Goal: Task Accomplishment & Management: Manage account settings

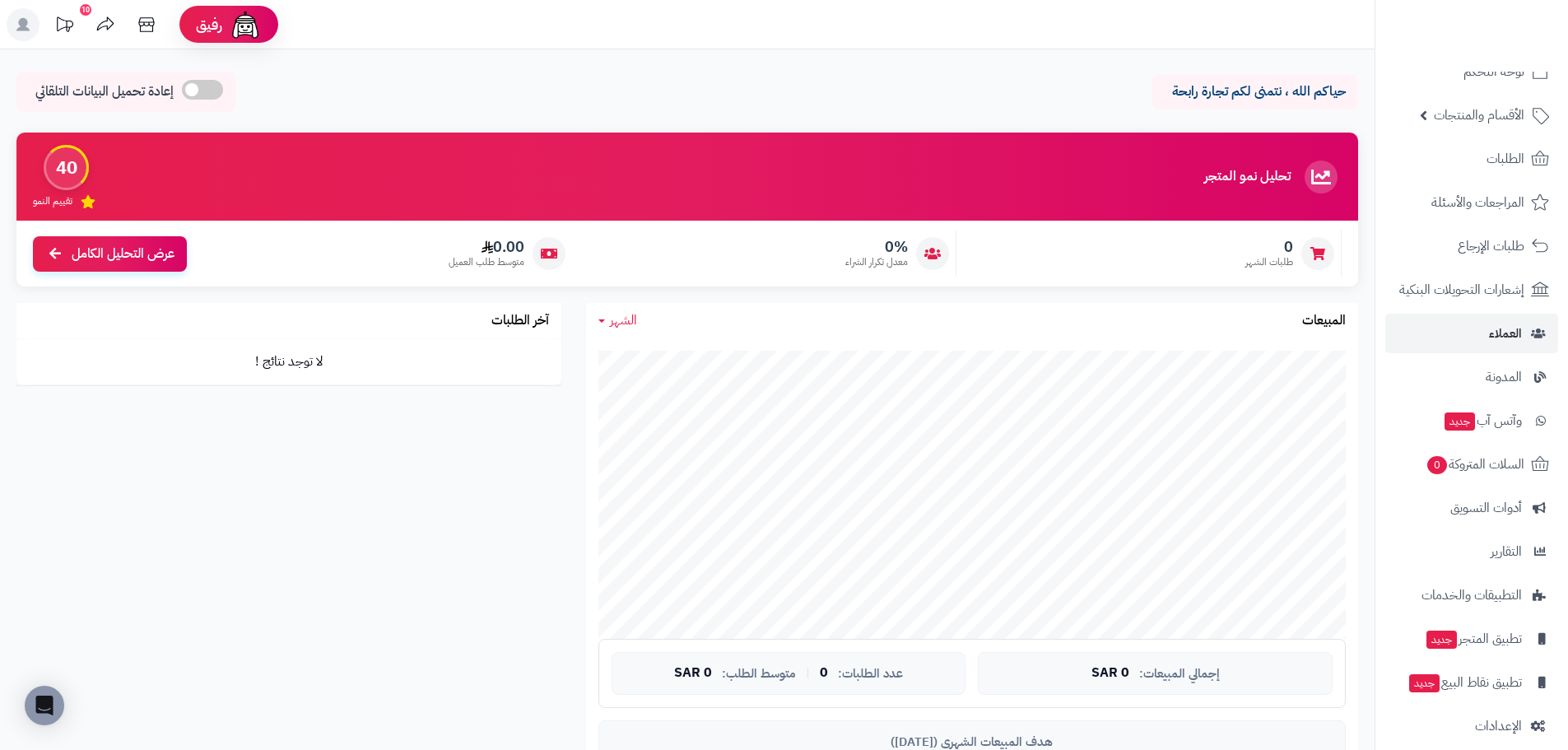
scroll to position [47, 0]
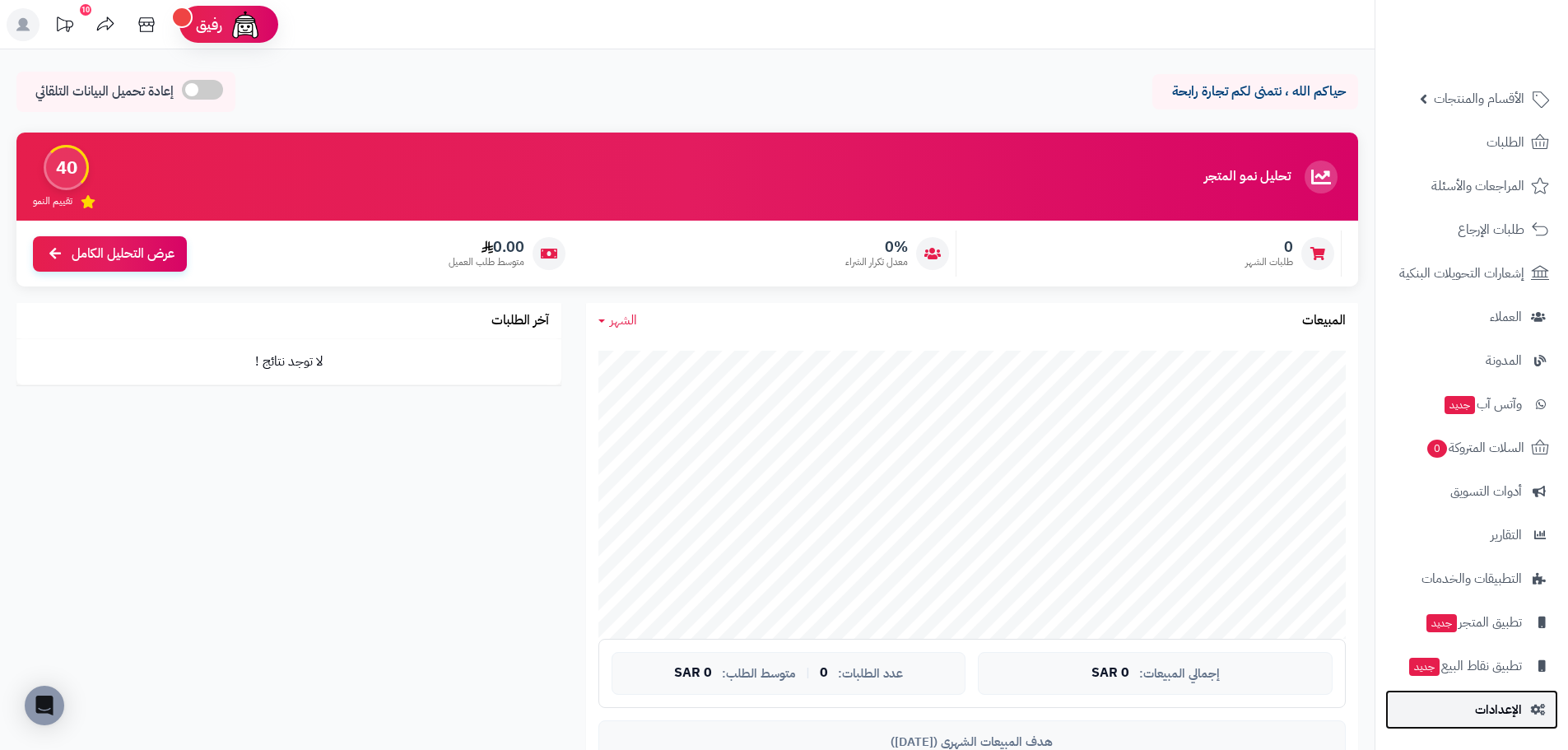
click at [1496, 716] on span "الإعدادات" at bounding box center [1498, 710] width 47 height 23
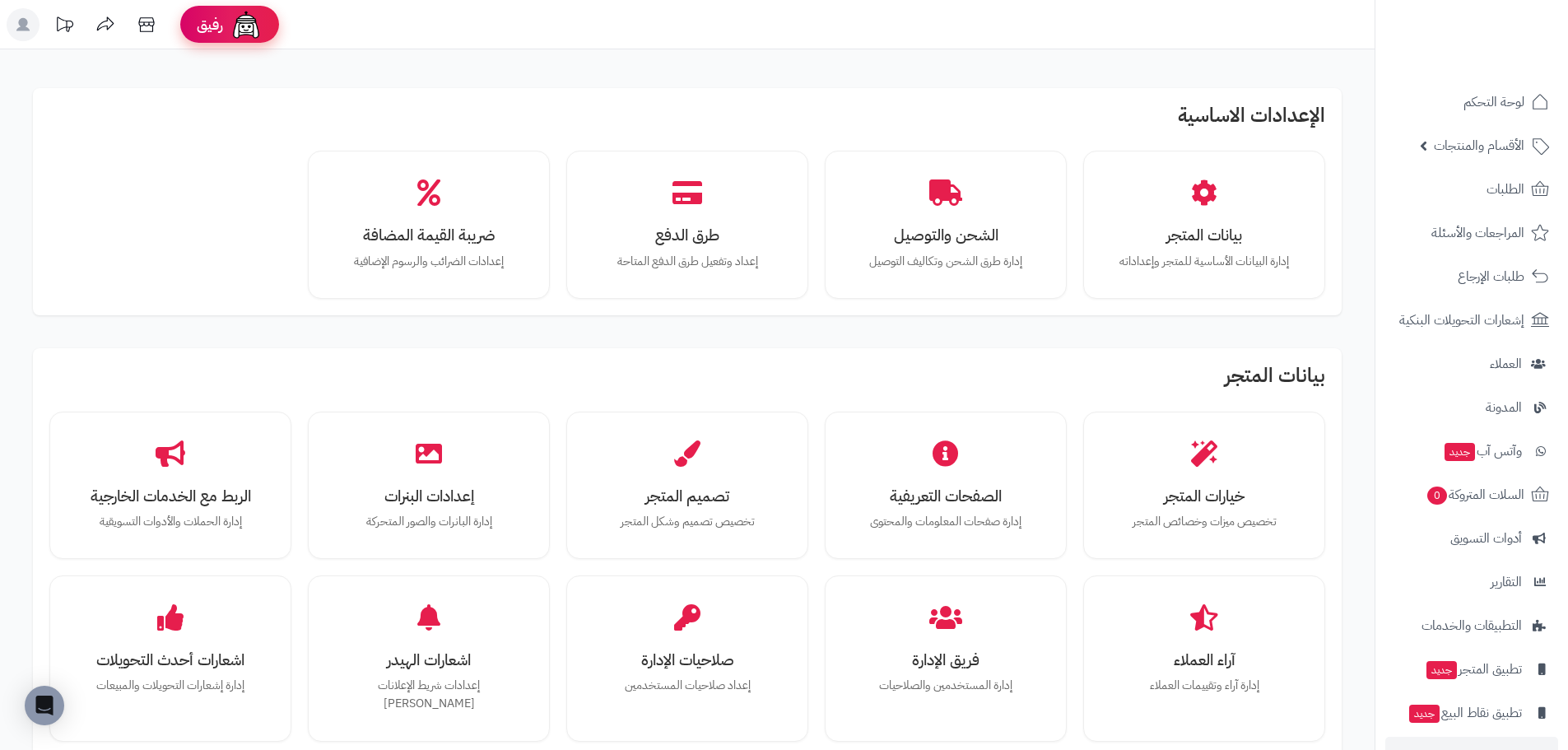
click at [258, 32] on img at bounding box center [246, 24] width 33 height 33
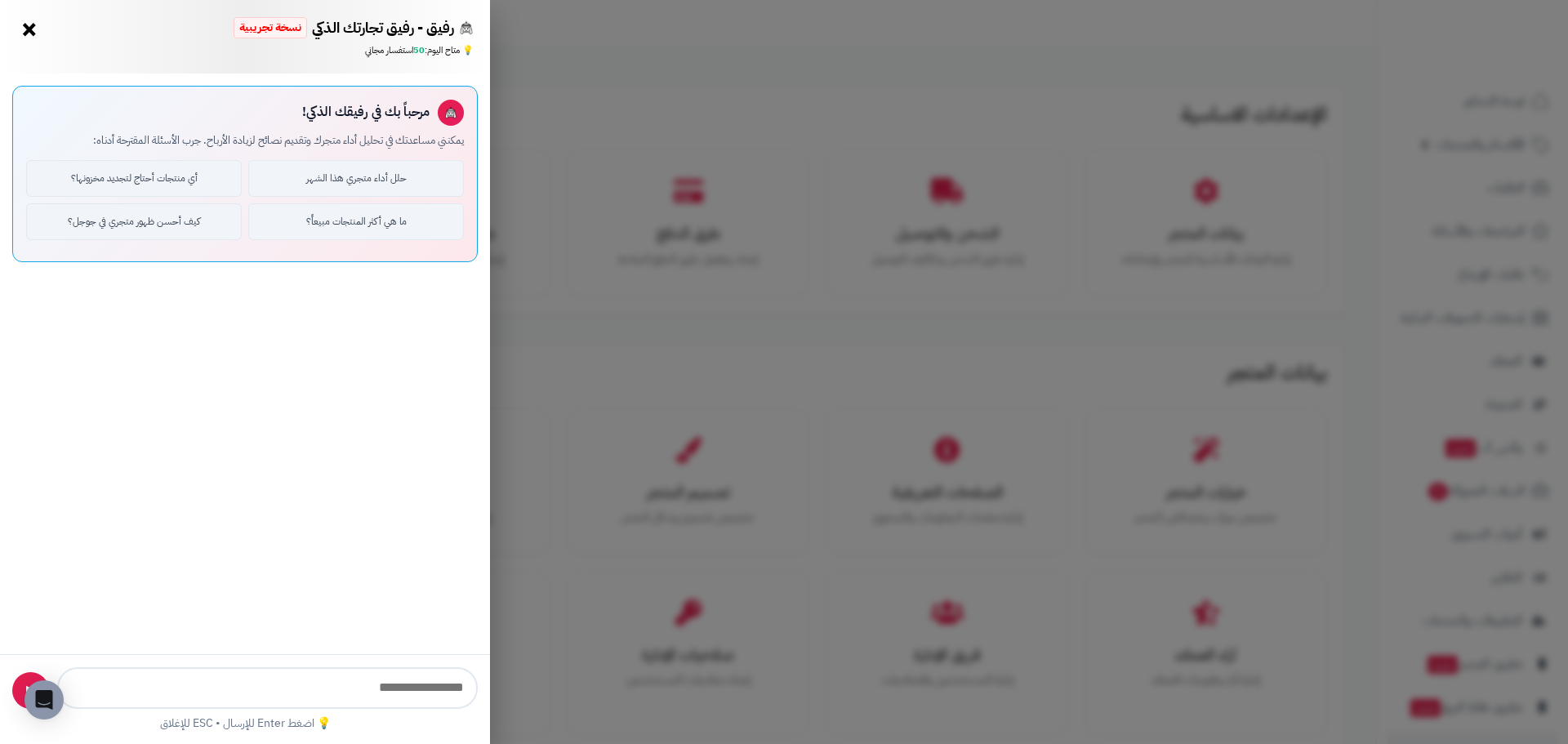
click at [552, 172] on div "رفيق - رفيق تجارتك الذكي نسخة تجريبية ⭐ تاجر متنامي × 💡 متاح اليوم: 50 استفسار …" at bounding box center [784, 372] width 1568 height 744
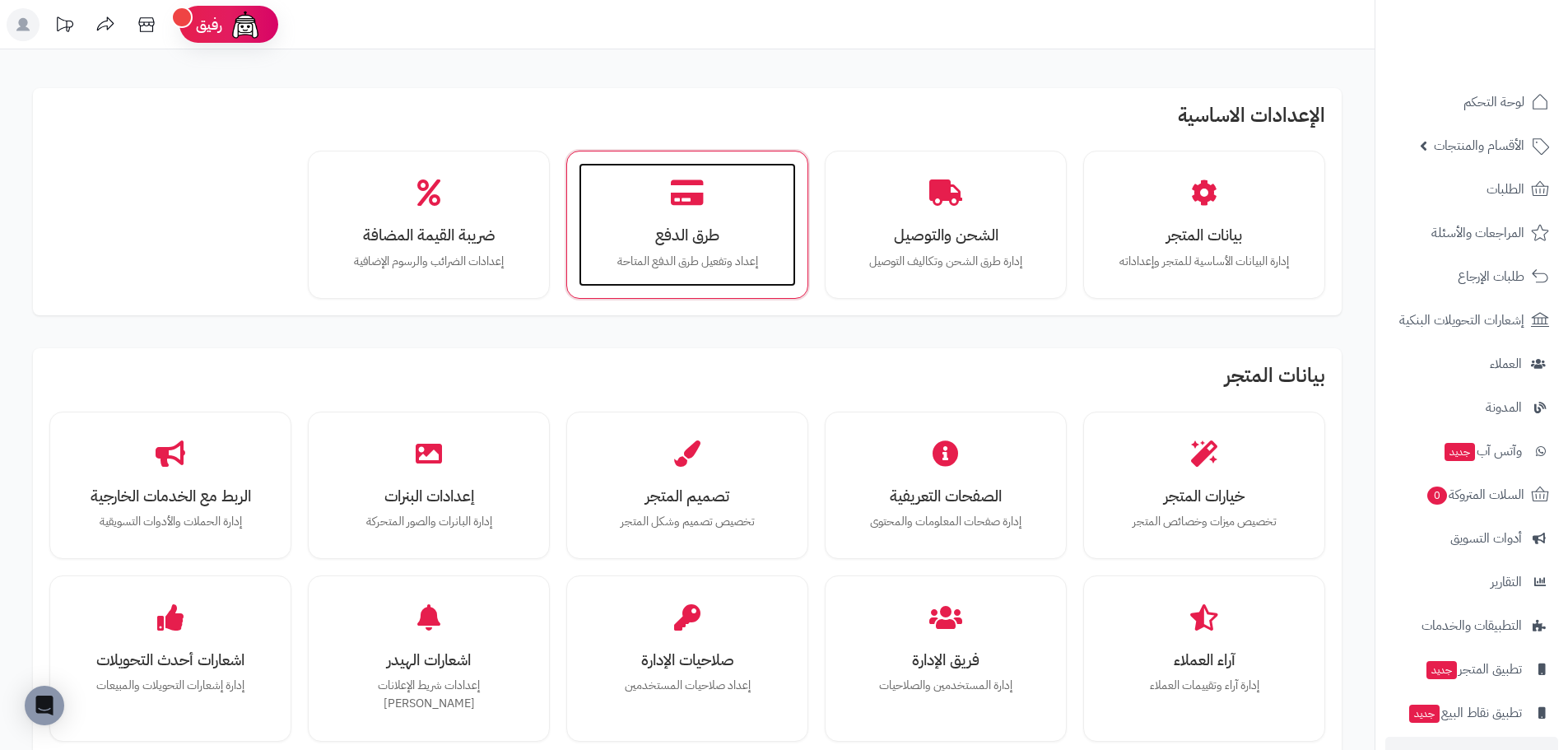
click at [666, 222] on div "طرق الدفع إعداد وتفعيل طرق الدفع المتاحة" at bounding box center [687, 225] width 218 height 123
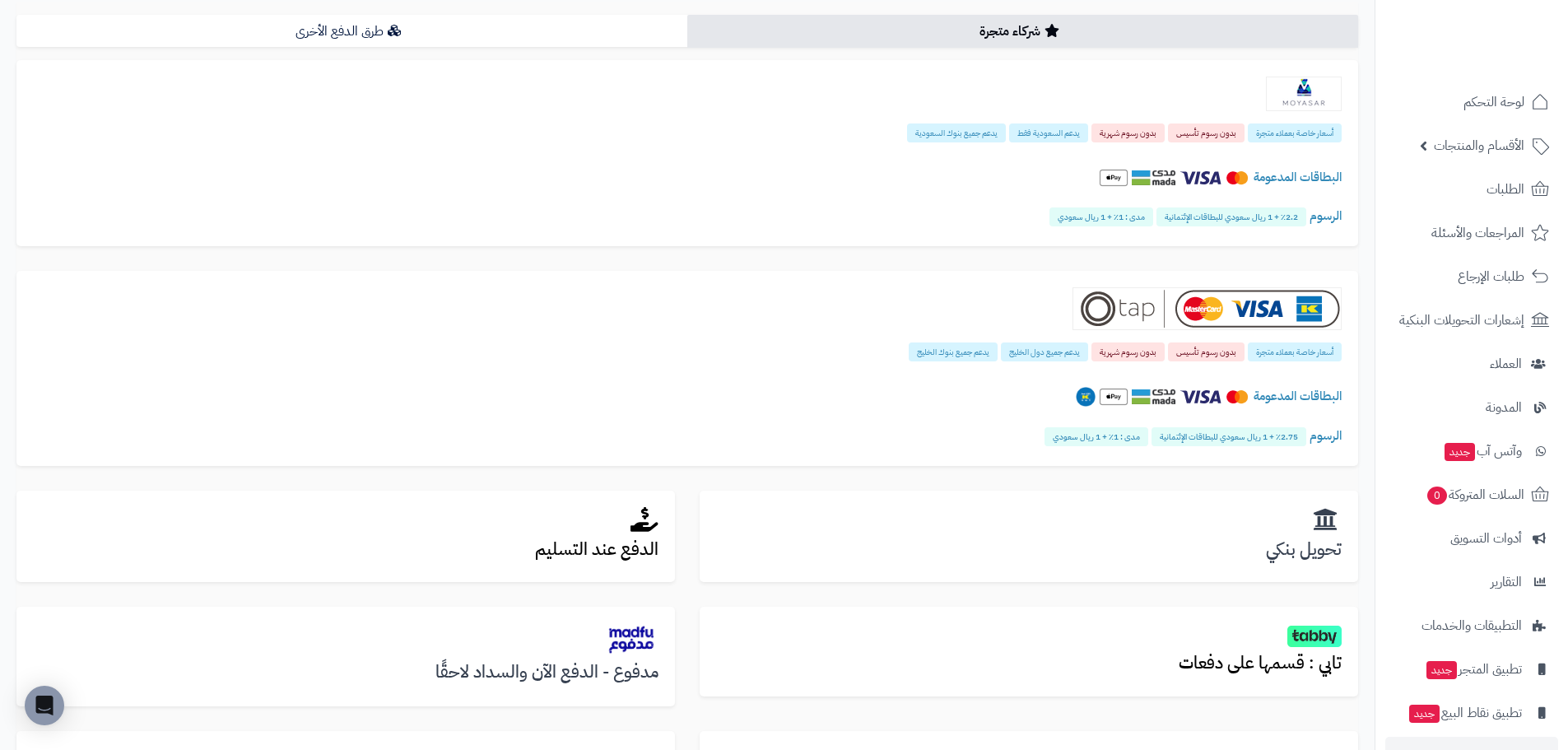
scroll to position [330, 0]
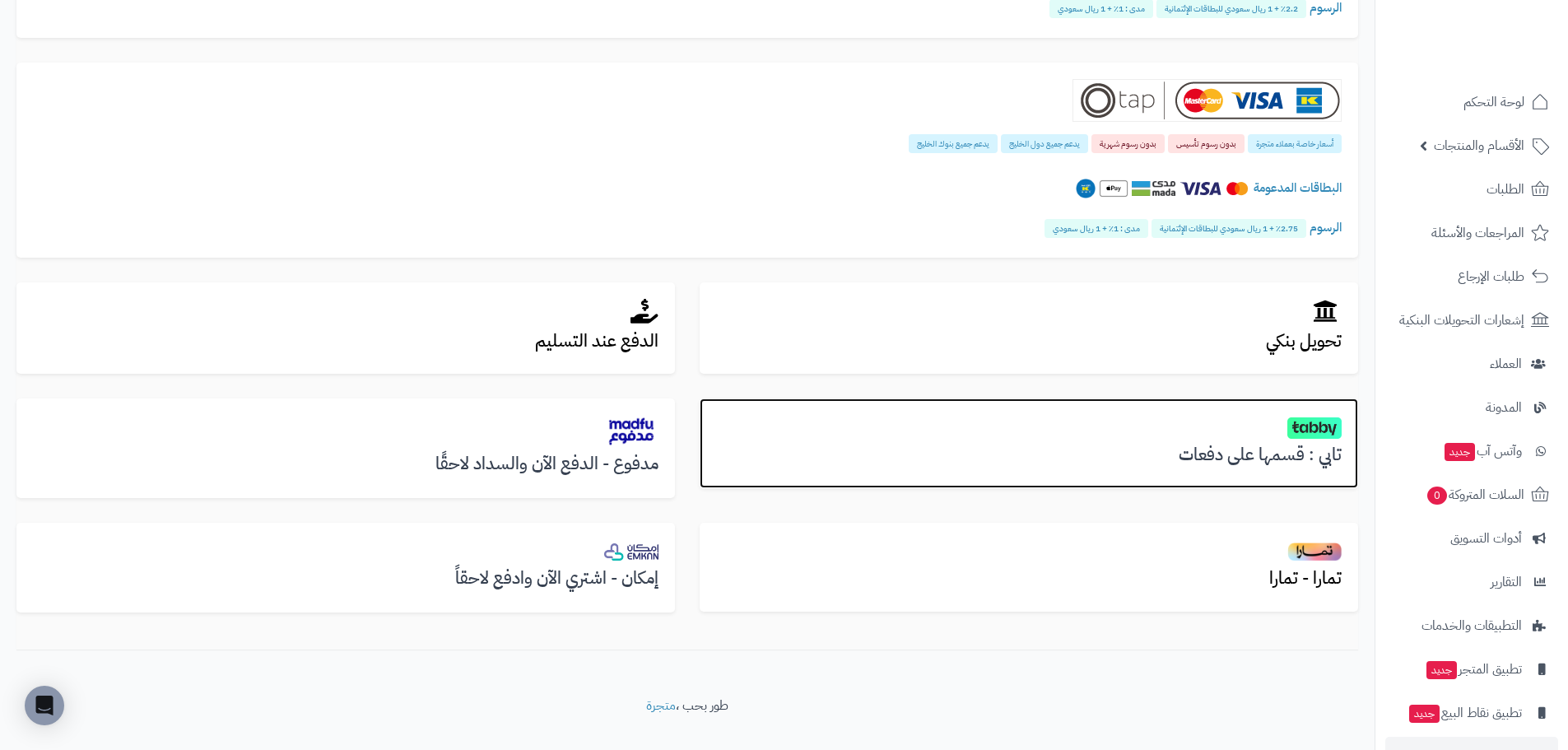
click at [1180, 439] on div "تابي : قسمها على دفعات" at bounding box center [1029, 443] width 659 height 90
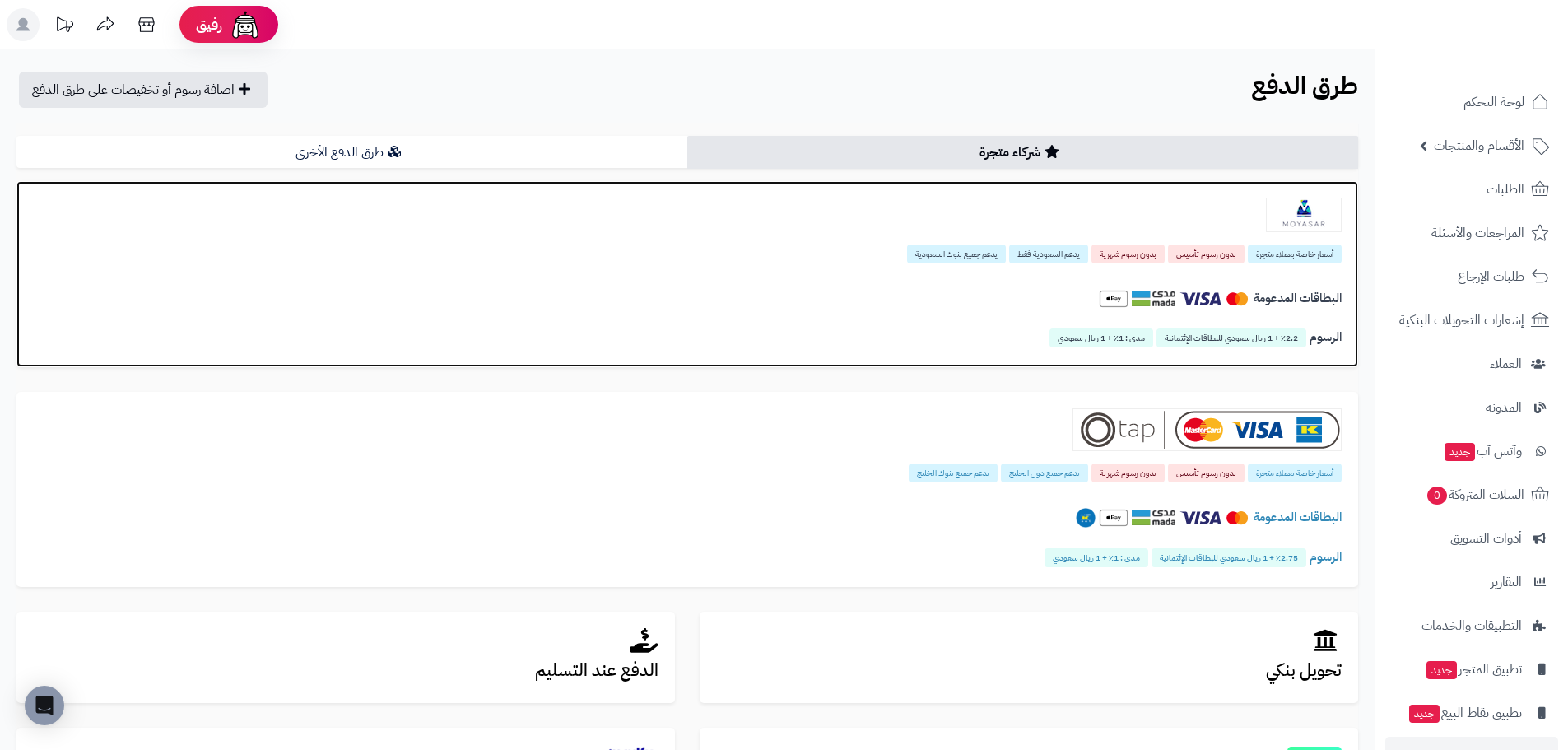
click at [1130, 295] on h4 "البطاقات المدعومة" at bounding box center [687, 299] width 1309 height 30
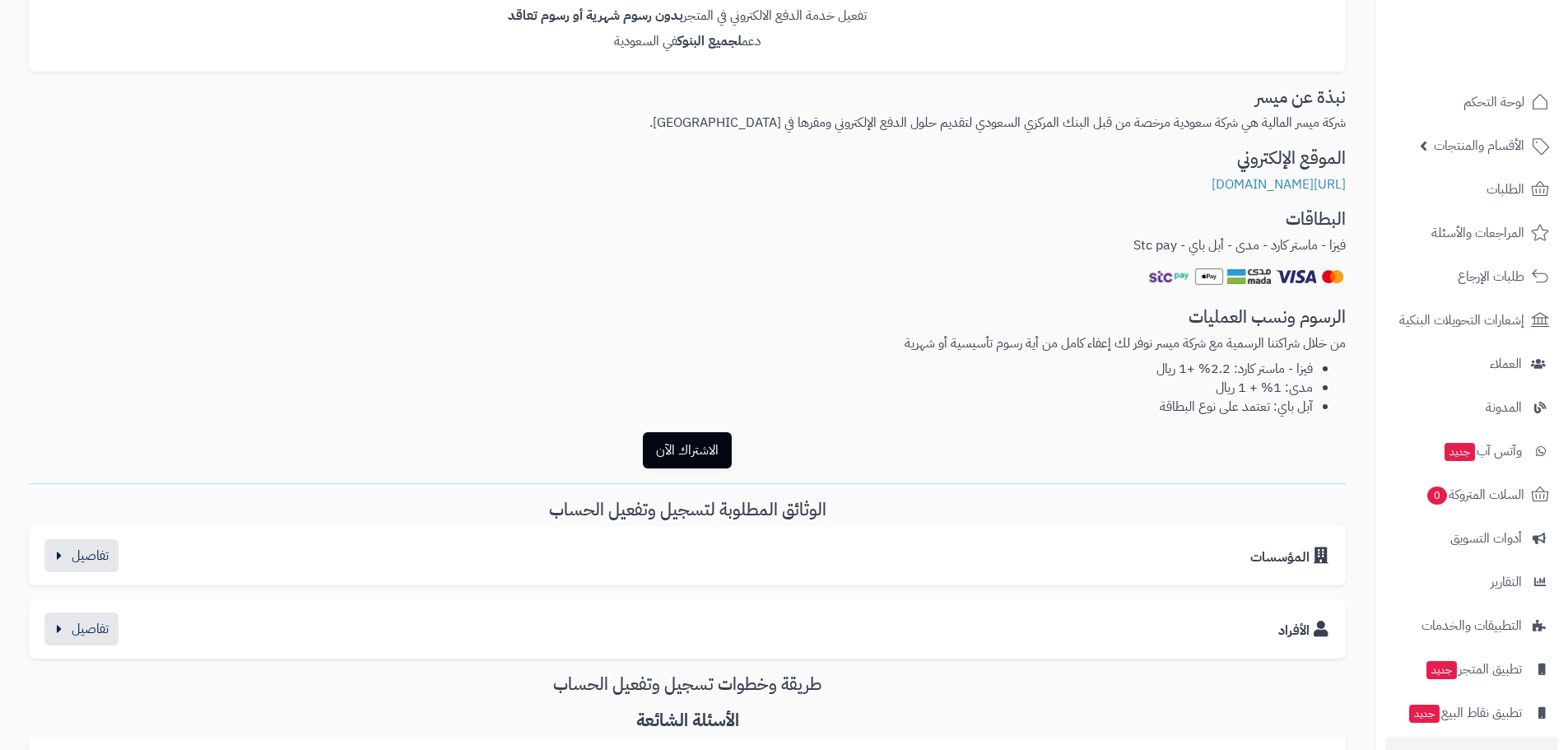
scroll to position [330, 0]
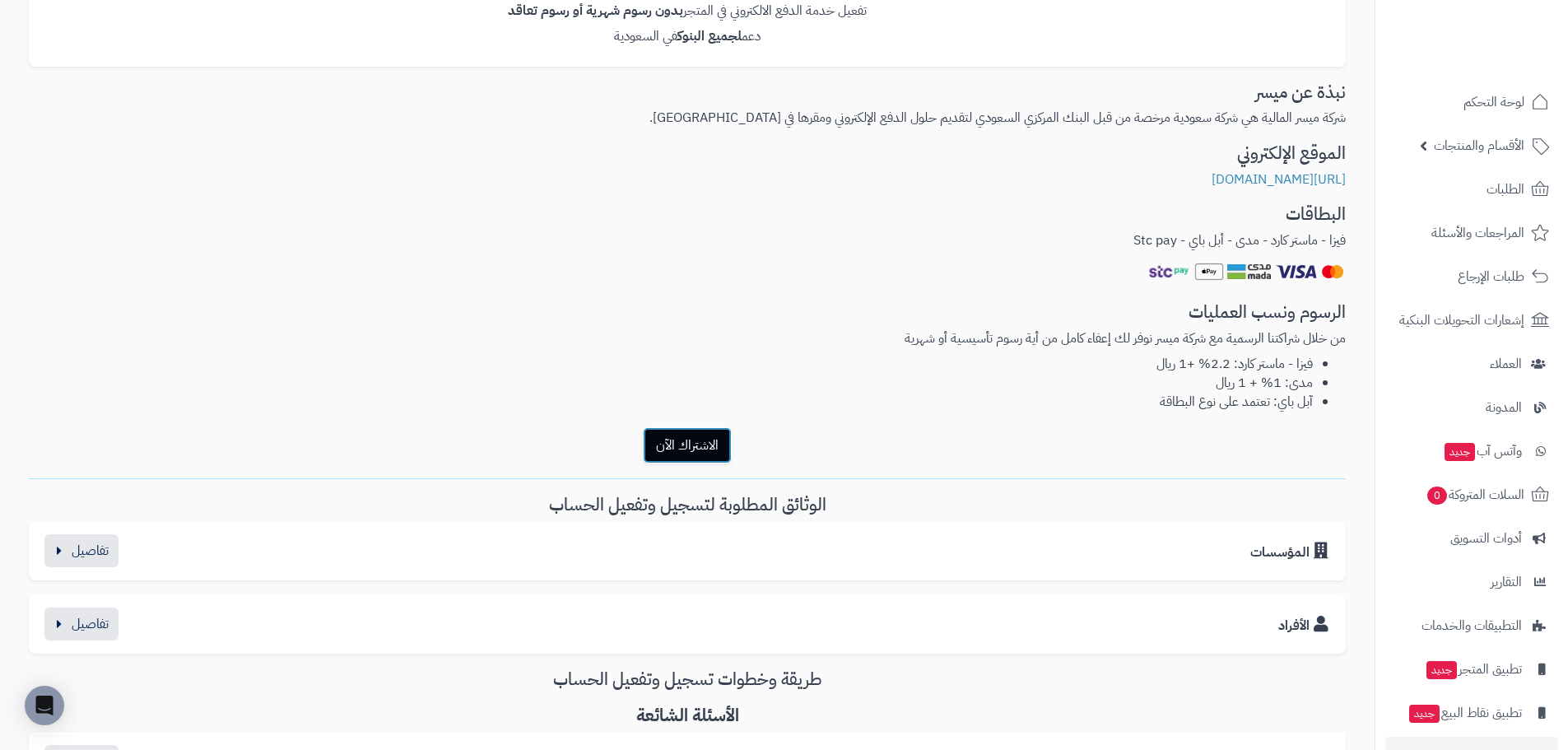
click at [655, 445] on button "الاشتراك الآن" at bounding box center [687, 445] width 89 height 36
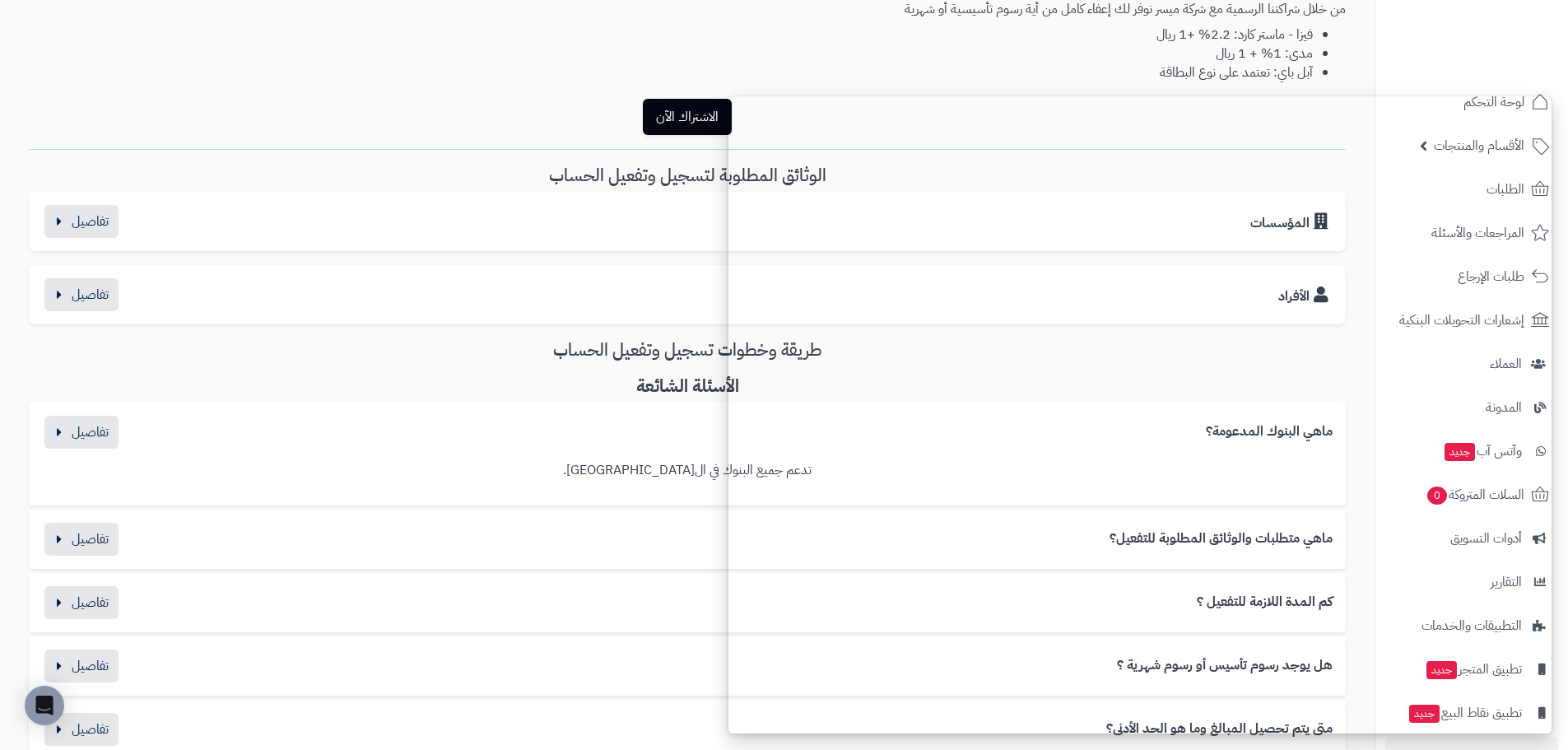
scroll to position [887, 0]
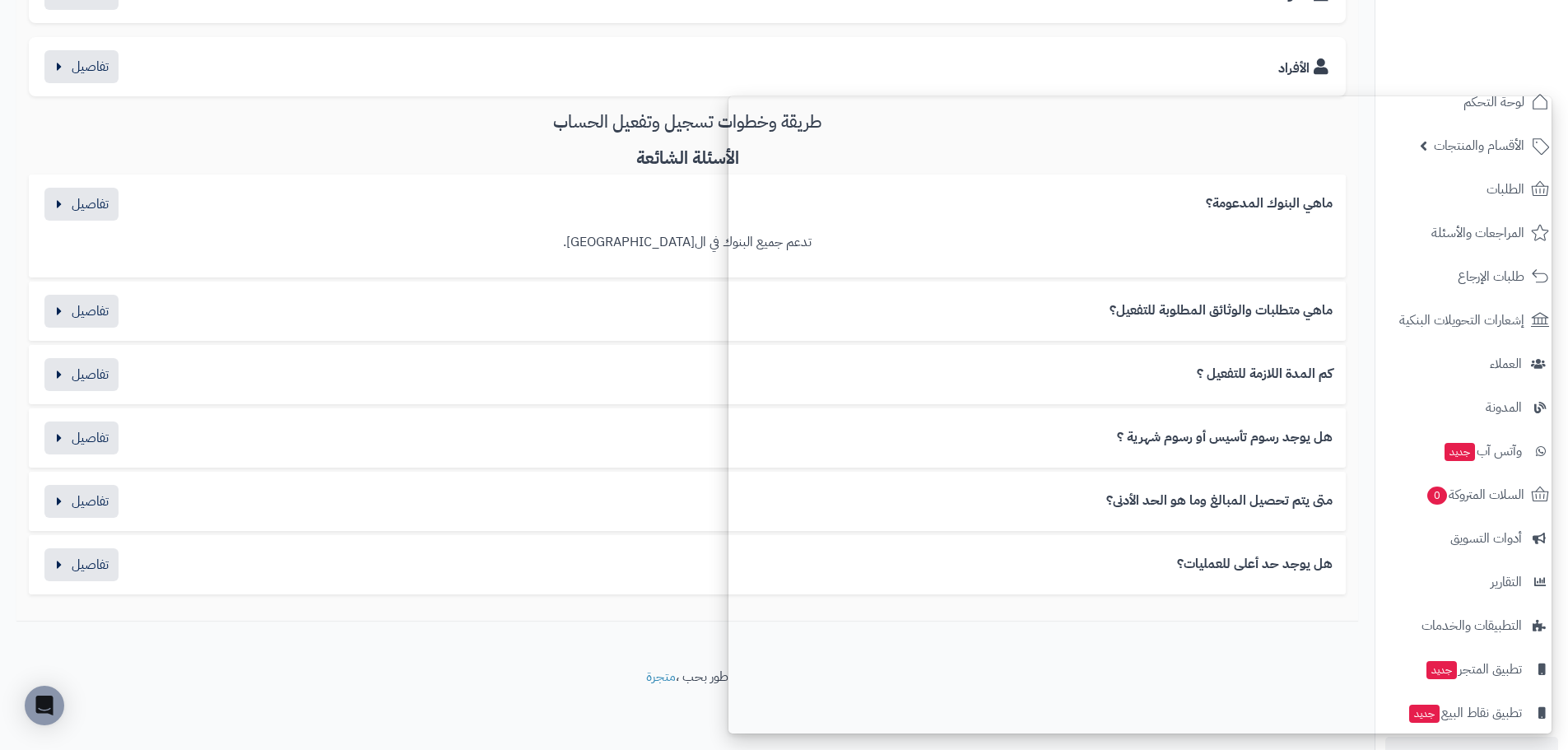
click at [558, 203] on div "ماهي البنوك المدعومة؟" at bounding box center [687, 204] width 1291 height 33
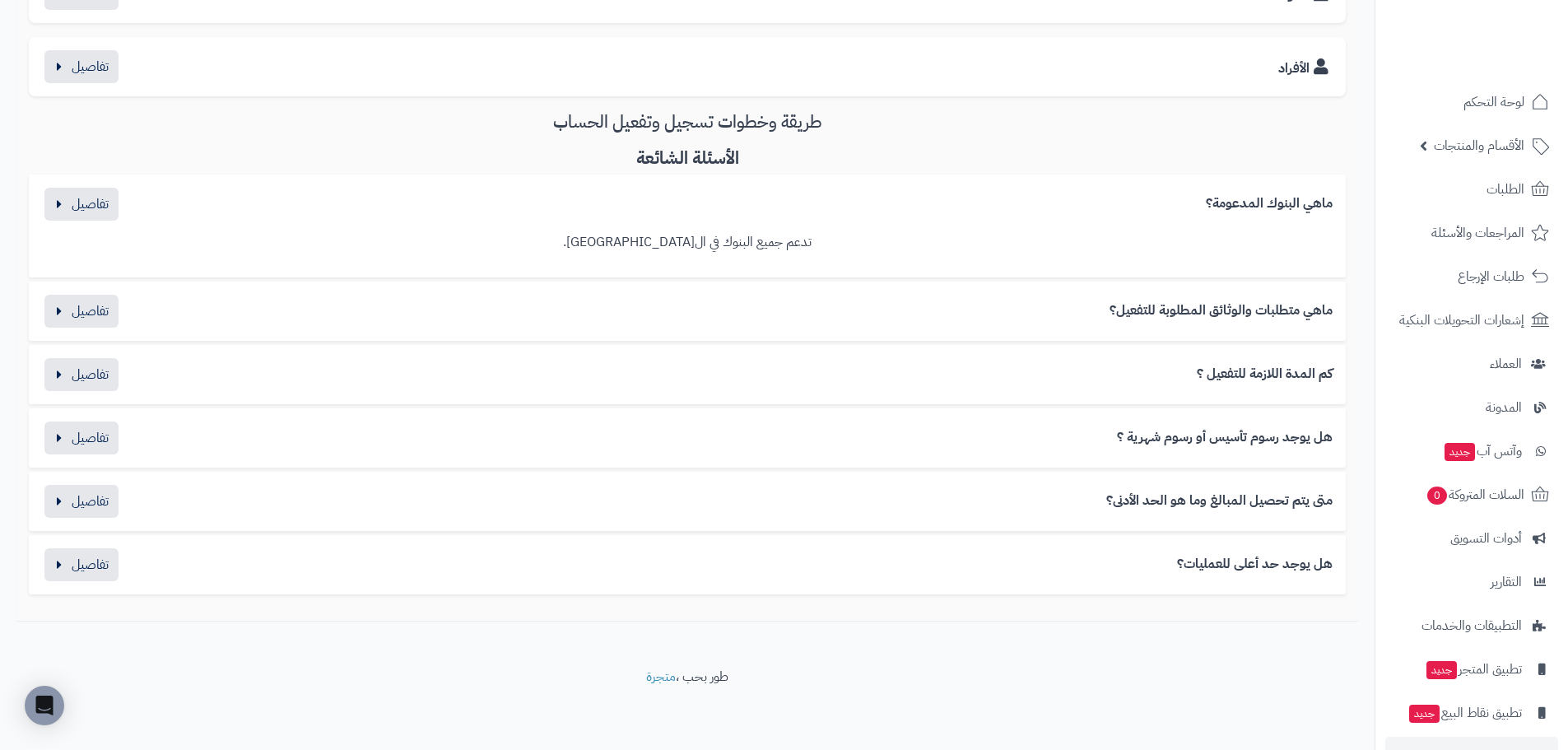
click at [1197, 364] on div "كم المدة اللازمة للتفعيل ؟" at bounding box center [687, 375] width 1291 height 33
click at [64, 378] on button "button" at bounding box center [81, 374] width 74 height 33
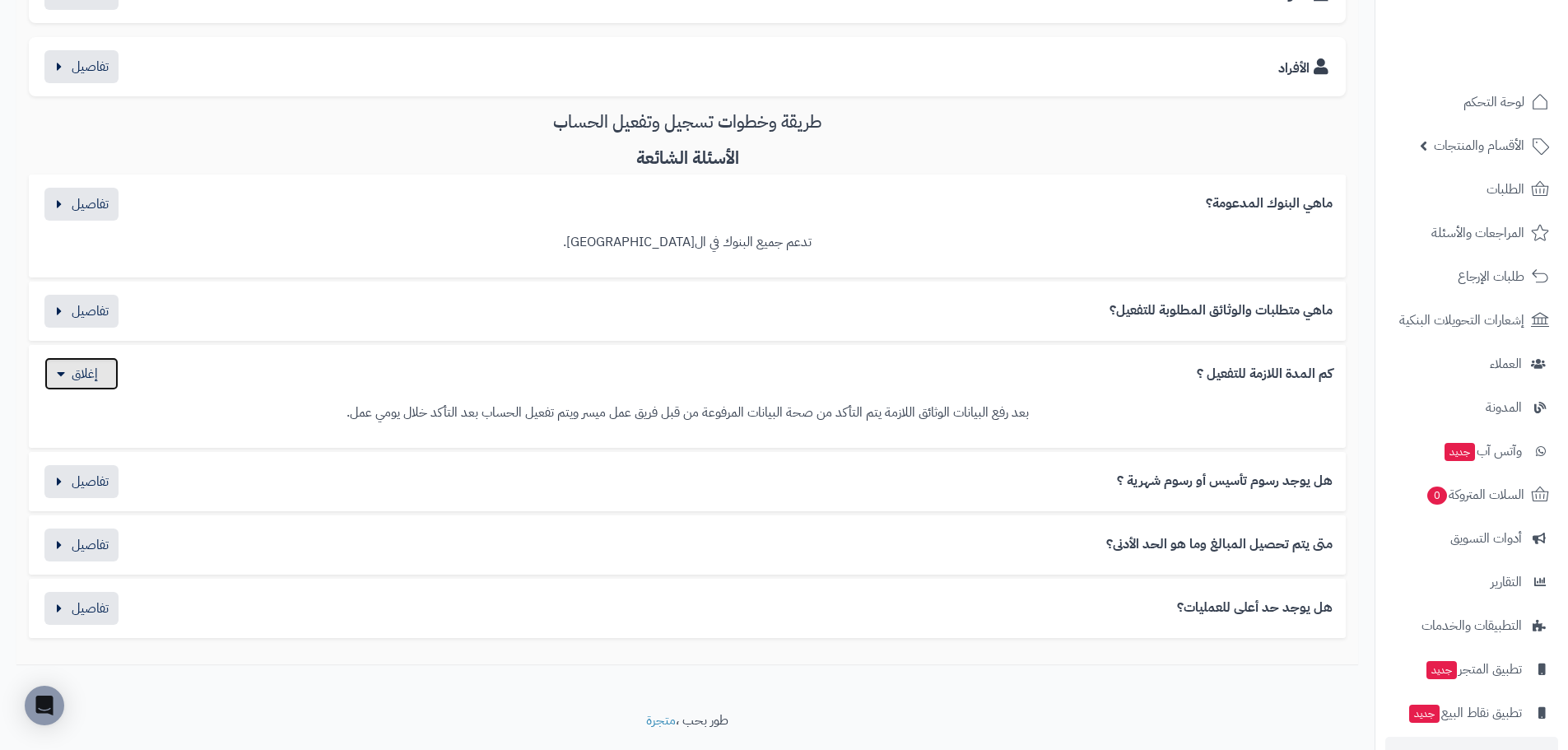
click at [64, 378] on button "button" at bounding box center [81, 374] width 74 height 33
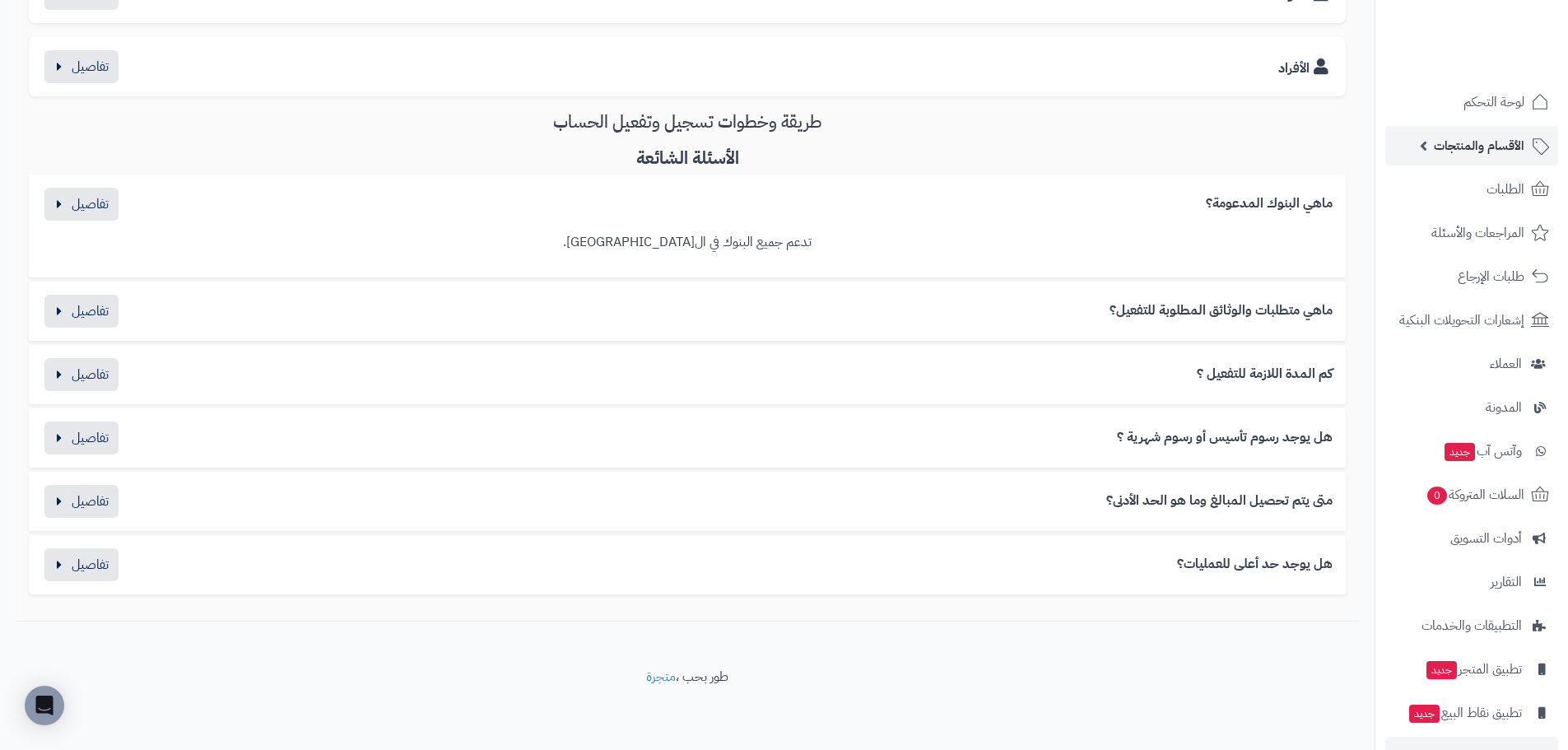
click at [1488, 162] on link "الأقسام والمنتجات" at bounding box center [1472, 145] width 173 height 40
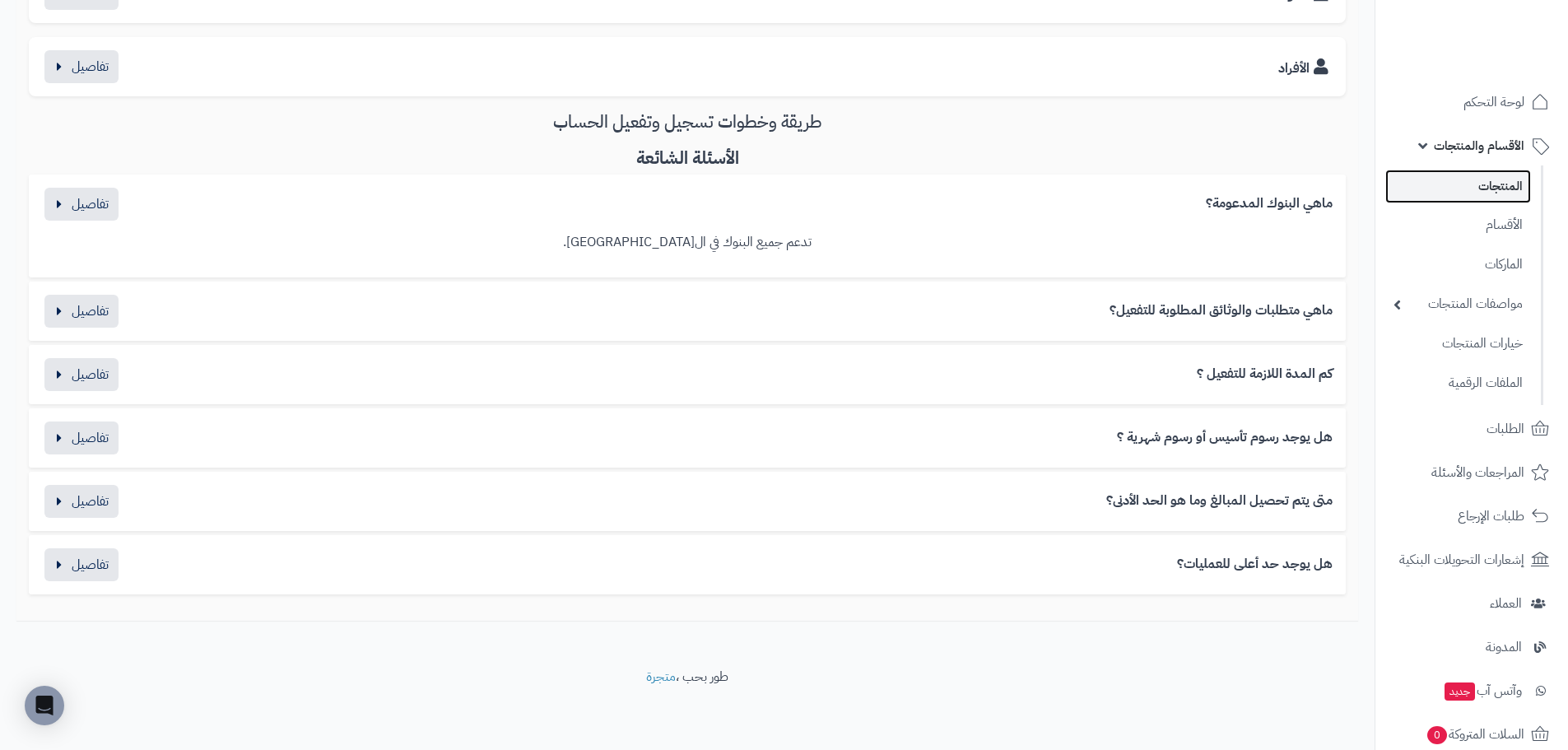
click at [1493, 191] on link "المنتجات" at bounding box center [1458, 187] width 145 height 33
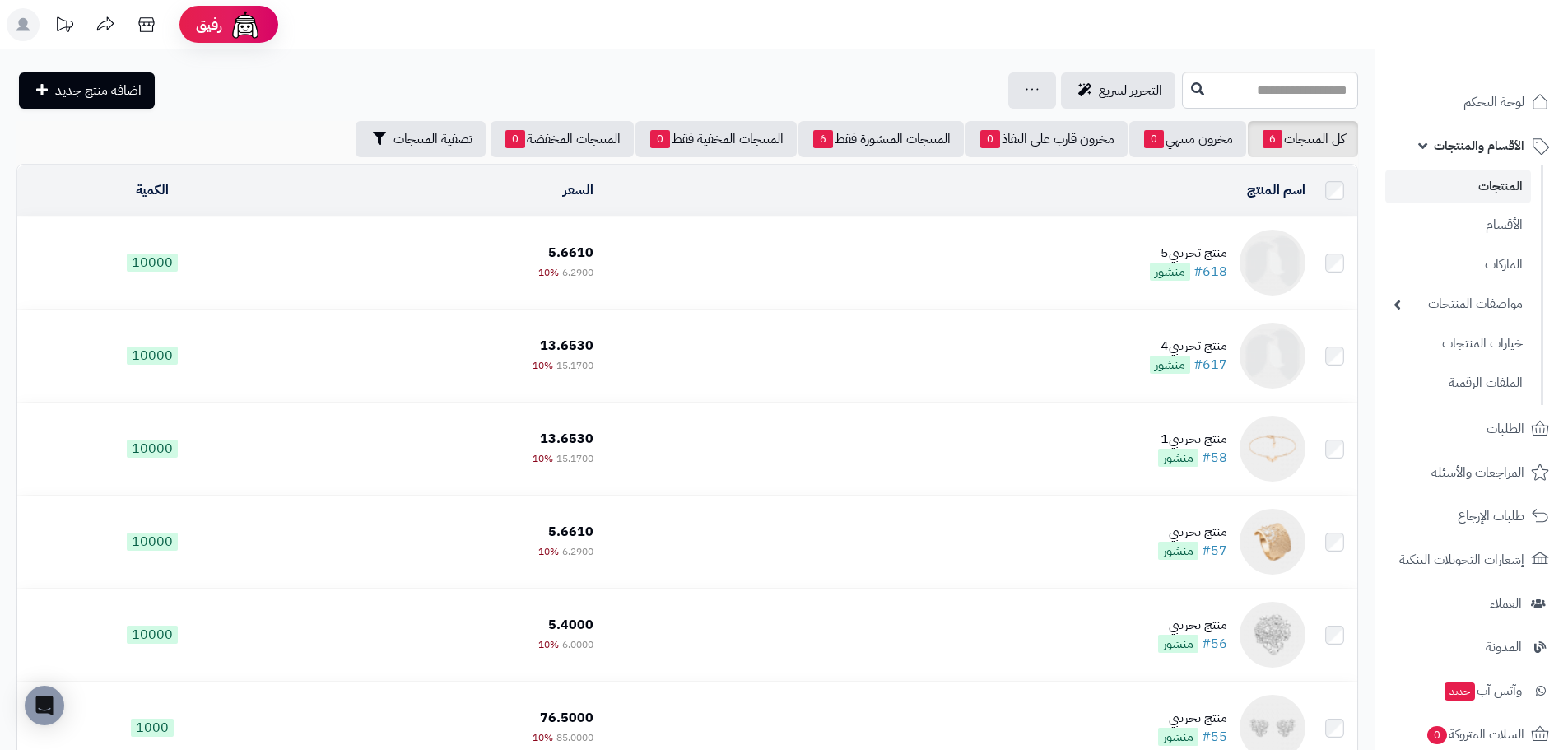
click at [900, 237] on td "منتج تجريبي5 #618 منشور" at bounding box center [955, 263] width 711 height 93
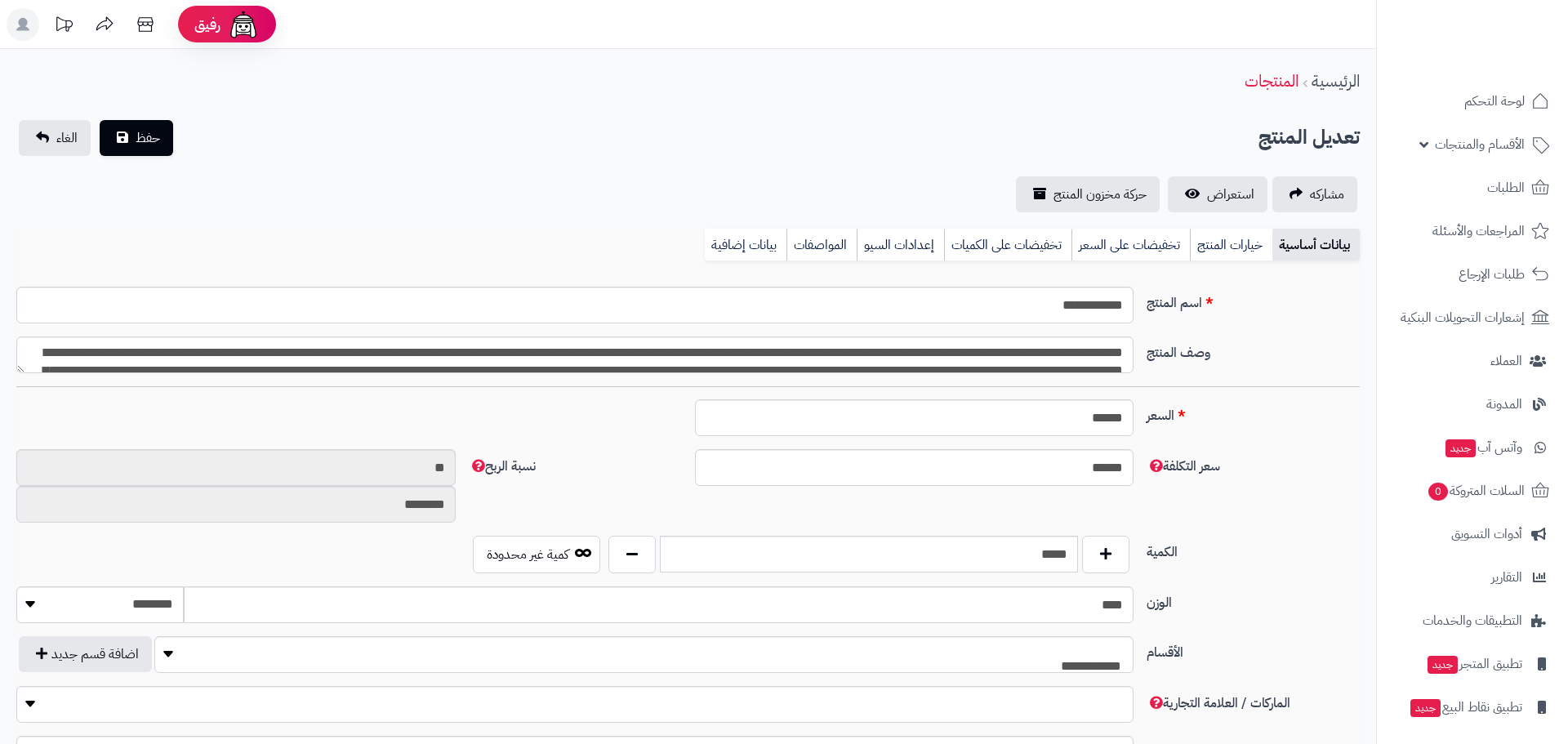
select select
type input "****"
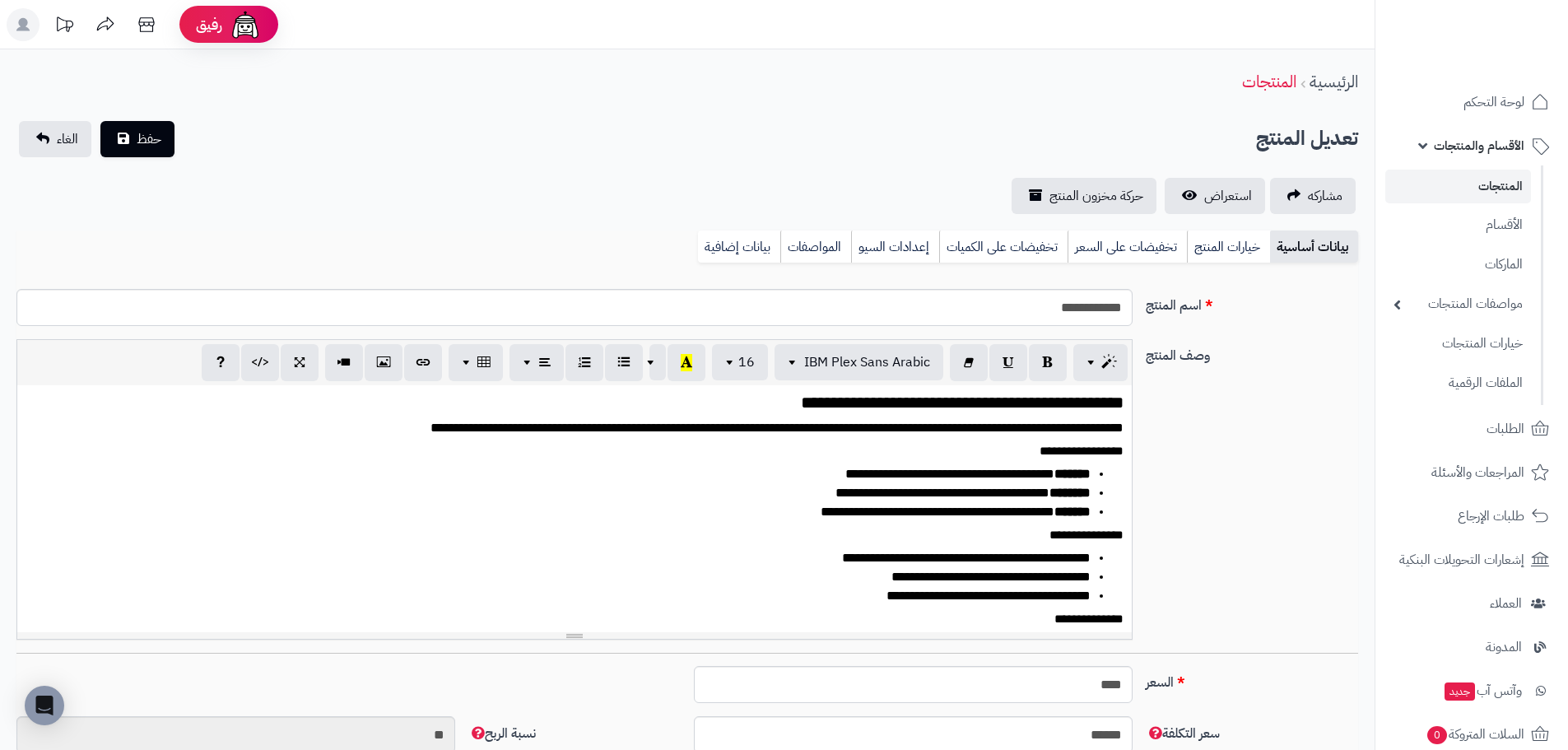
click at [10, 30] on rect at bounding box center [22, 24] width 33 height 33
